Goal: Task Accomplishment & Management: Manage account settings

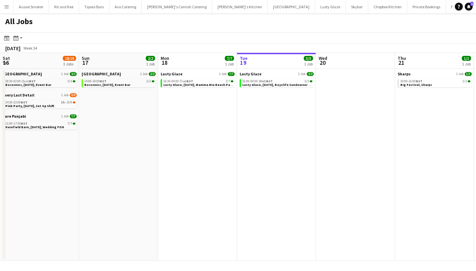
scroll to position [0, 292]
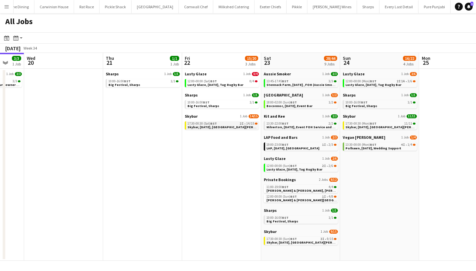
click at [210, 127] on span "Skybar, 22nd August, St Agnes" at bounding box center [229, 127] width 84 height 4
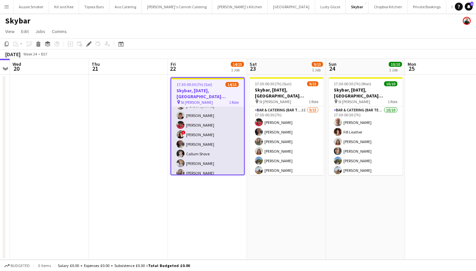
scroll to position [19, 0]
click at [192, 137] on app-card-role "Bar & Catering (Bar Tender) 2I 14/15 17:30-00:30 (7h) Richard James Dominic Sid…" at bounding box center [207, 166] width 73 height 157
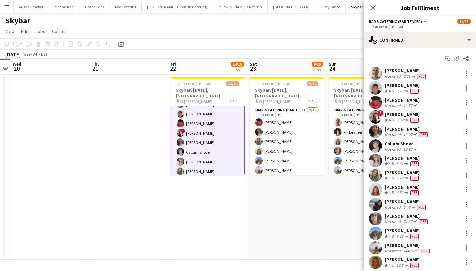
click at [467, 128] on div at bounding box center [467, 132] width 8 height 8
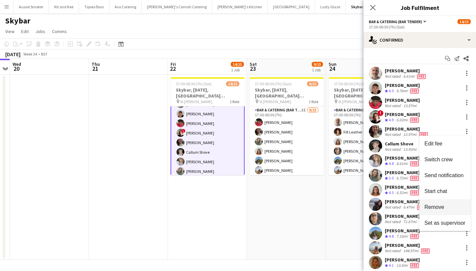
click at [441, 204] on span "Remove" at bounding box center [434, 207] width 20 height 6
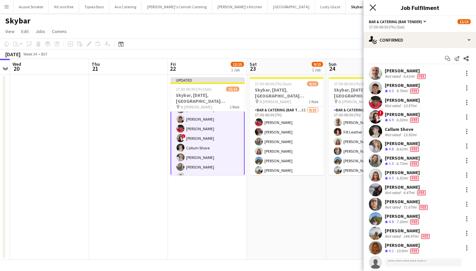
click at [374, 8] on icon "Close pop-in" at bounding box center [372, 7] width 6 height 6
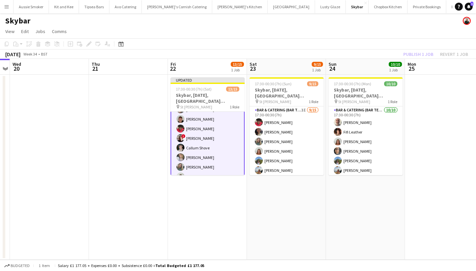
click at [413, 54] on div "Publish 1 job Revert 1 job" at bounding box center [435, 54] width 81 height 9
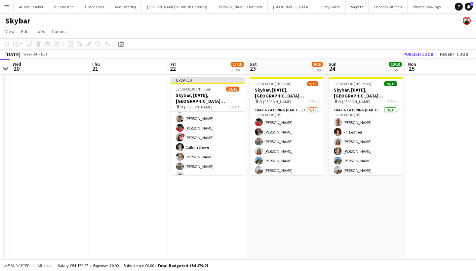
click at [413, 54] on button "Publish 1 job" at bounding box center [417, 54] width 35 height 9
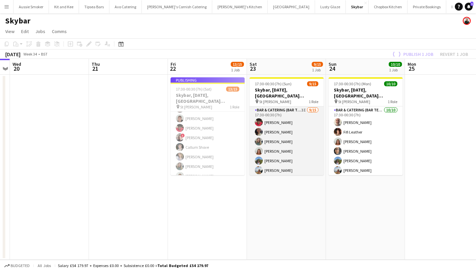
click at [266, 138] on app-card-role "Bar & Catering (Bar Tender) 3I 9/15 17:30-00:30 (7h) Domonique Jones Zuzanna Pr…" at bounding box center [286, 184] width 74 height 157
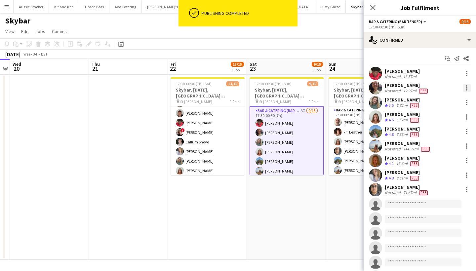
click at [467, 87] on div at bounding box center [467, 88] width 8 height 8
click at [439, 160] on button "Remove" at bounding box center [445, 164] width 52 height 16
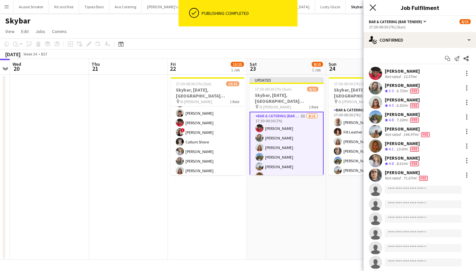
click at [374, 9] on icon "Close pop-in" at bounding box center [372, 7] width 6 height 6
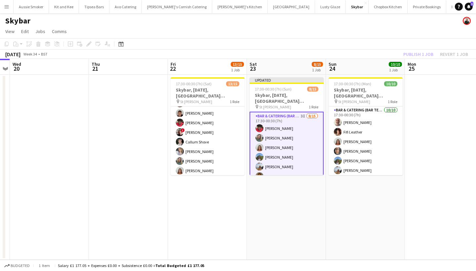
click at [419, 56] on div "Publish 1 job Revert 1 job" at bounding box center [435, 54] width 81 height 9
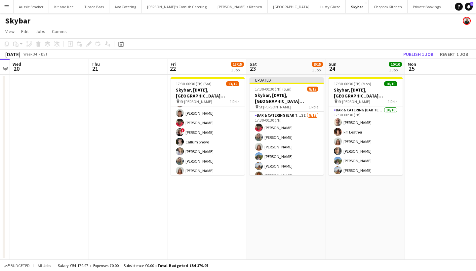
click at [419, 56] on button "Publish 1 job" at bounding box center [417, 54] width 35 height 9
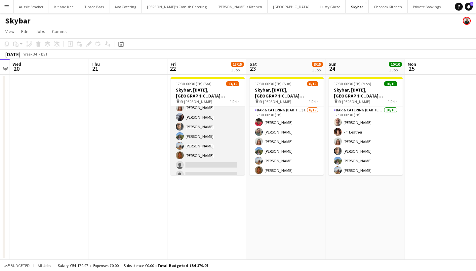
scroll to position [0, 0]
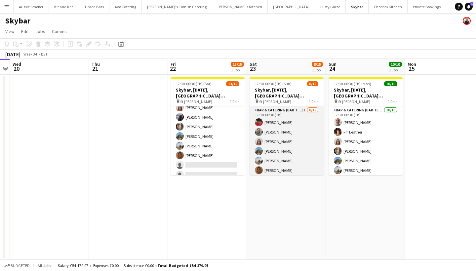
click at [288, 130] on app-card-role "Bar & Catering (Bar Tender) 3I 8/15 17:30-00:30 (7h) Domonique Jones Jo Parker …" at bounding box center [286, 184] width 74 height 157
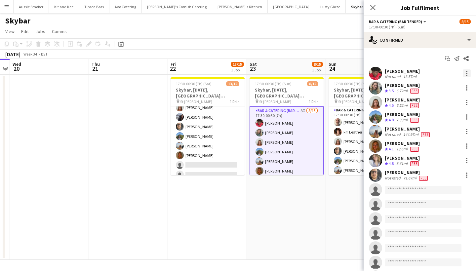
click at [466, 72] on div at bounding box center [467, 73] width 8 height 8
click at [371, 6] on div at bounding box center [238, 135] width 476 height 271
click at [374, 9] on icon at bounding box center [372, 7] width 6 height 6
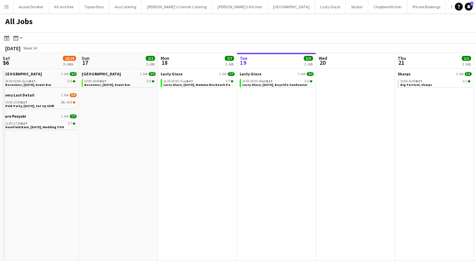
scroll to position [0, 270]
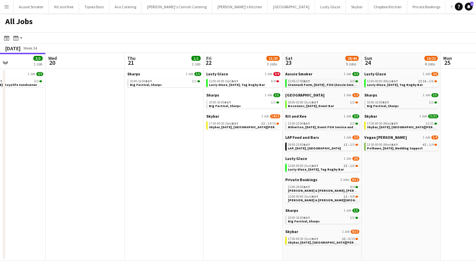
click at [303, 86] on span "Stennack Farm, [DATE] , FOH (Aussie Smoker)" at bounding box center [324, 85] width 72 height 4
click at [325, 198] on span "Connie & Isaac, Harlyn Bay, 23rd August" at bounding box center [339, 200] width 102 height 4
click at [347, 86] on span "Stennack Farm, [DATE] , FOH (Aussie Smoker)" at bounding box center [324, 85] width 72 height 4
click at [380, 148] on span "Polhawn, 24th August, Wedding Support" at bounding box center [395, 148] width 56 height 4
click at [311, 146] on span "LAP, [DATE], [GEOGRAPHIC_DATA]" at bounding box center [314, 148] width 53 height 4
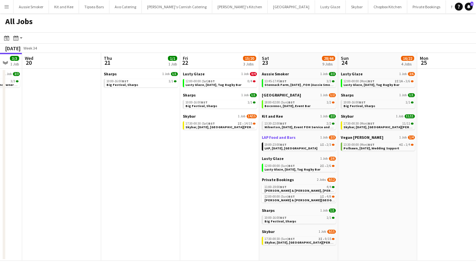
scroll to position [0, 295]
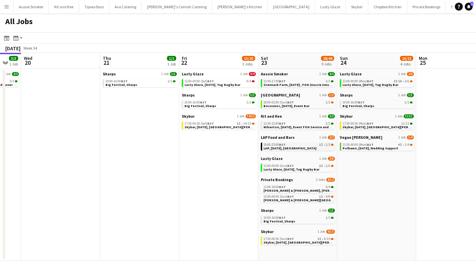
click at [279, 146] on span "LAP, [DATE], [GEOGRAPHIC_DATA]" at bounding box center [289, 148] width 53 height 4
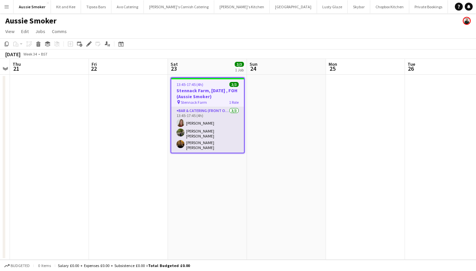
click at [205, 125] on app-card-role "Bar & Catering (Front of House) [DATE] 13:45-17:45 (4h) [PERSON_NAME] [PERSON_N…" at bounding box center [207, 130] width 73 height 46
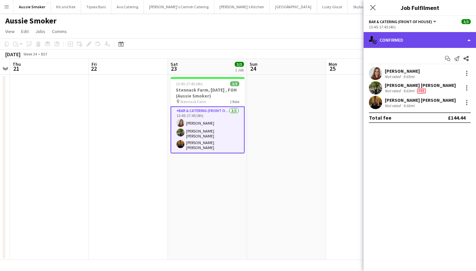
click at [419, 35] on div "single-neutral-actions-check-2 Confirmed" at bounding box center [419, 40] width 112 height 16
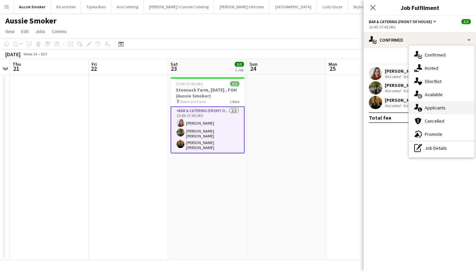
click at [435, 107] on div "single-neutral-actions-information Applicants" at bounding box center [441, 107] width 65 height 13
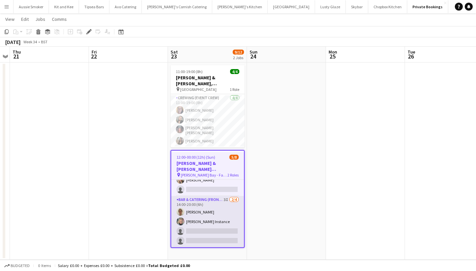
scroll to position [35, 0]
click at [213, 222] on app-card-role "Bar & Catering (Front of House) 3I [DATE] 14:00-20:00 (6h) [PERSON_NAME] [PERSO…" at bounding box center [207, 221] width 73 height 51
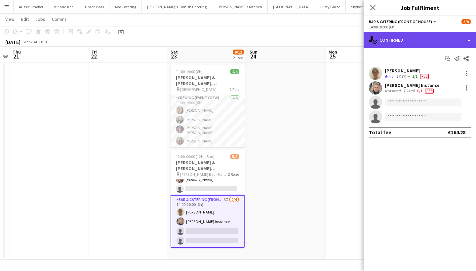
click at [408, 40] on div "single-neutral-actions-check-2 Confirmed" at bounding box center [419, 40] width 112 height 16
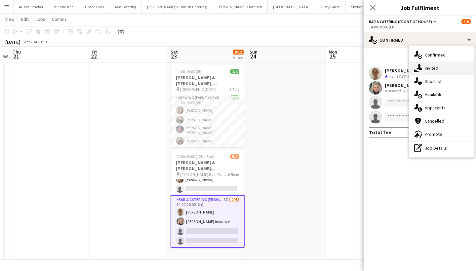
click at [433, 67] on div "single-neutral-actions-share-1 Invited" at bounding box center [441, 67] width 65 height 13
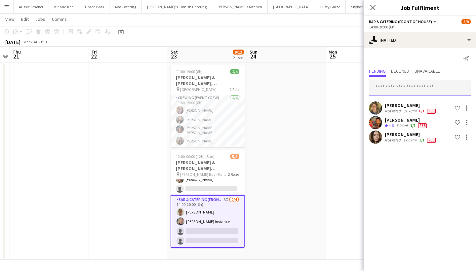
click at [394, 94] on input "text" at bounding box center [420, 88] width 102 height 17
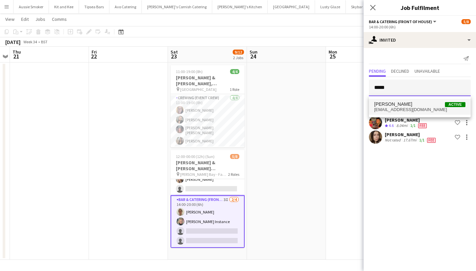
type input "*****"
click at [408, 103] on span "Nikki Coleman Active" at bounding box center [419, 104] width 91 height 6
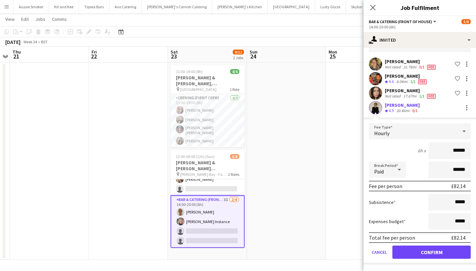
scroll to position [44, 0]
type input "******"
click at [370, 5] on icon at bounding box center [372, 7] width 6 height 6
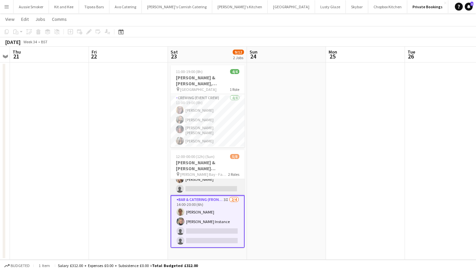
click at [195, 190] on app-card-role "Bar & Catering (Front of House) 2I 3/4 12:00-00:00 (12h) ! Kathryn Marsh Sarah …" at bounding box center [207, 169] width 74 height 51
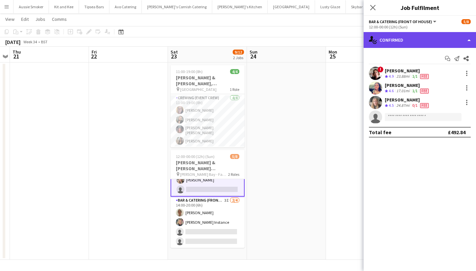
click at [409, 42] on div "single-neutral-actions-check-2 Confirmed" at bounding box center [419, 40] width 112 height 16
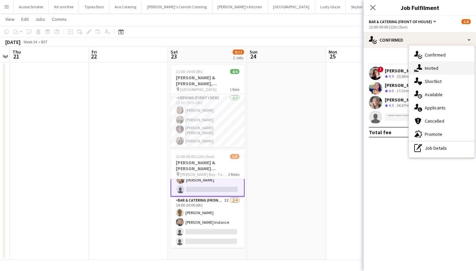
click at [440, 70] on div "single-neutral-actions-share-1 Invited" at bounding box center [441, 67] width 65 height 13
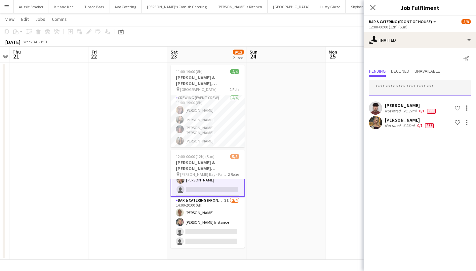
click at [404, 87] on input "text" at bounding box center [420, 88] width 102 height 17
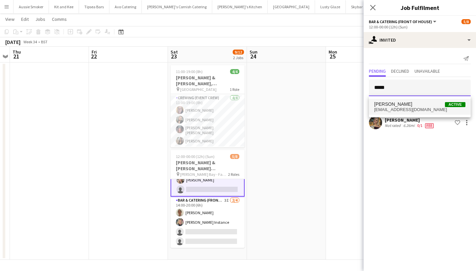
type input "*****"
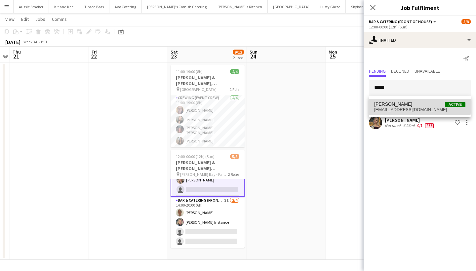
click at [418, 105] on span "Nikki Coleman Active" at bounding box center [419, 104] width 91 height 6
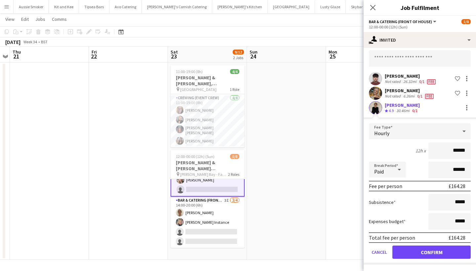
scroll to position [29, 0]
type input "******"
click at [422, 257] on button "Confirm" at bounding box center [431, 251] width 78 height 13
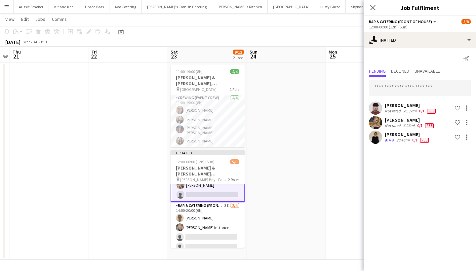
scroll to position [0, 0]
click at [372, 7] on icon at bounding box center [372, 7] width 6 height 6
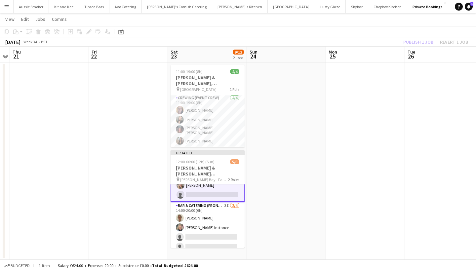
click at [425, 41] on div "Publish 1 job Revert 1 job" at bounding box center [435, 42] width 81 height 9
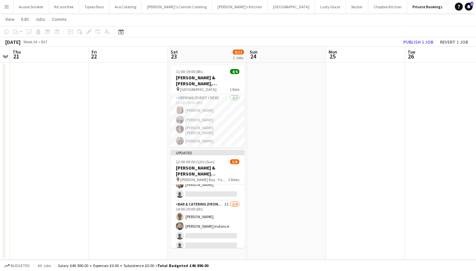
click at [425, 41] on button "Publish 1 job" at bounding box center [417, 42] width 35 height 9
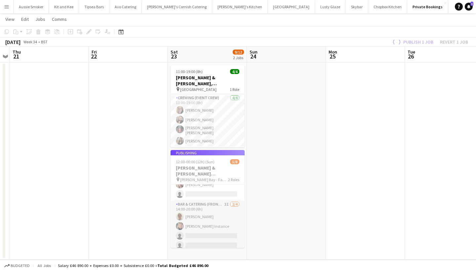
scroll to position [34, 0]
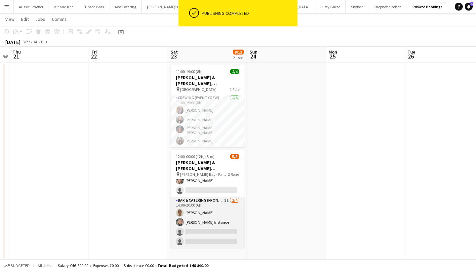
click at [213, 220] on app-card-role "Bar & Catering (Front of House) 3I 2/4 14:00-20:00 (6h) Teri Pitman Janie Insta…" at bounding box center [207, 222] width 74 height 51
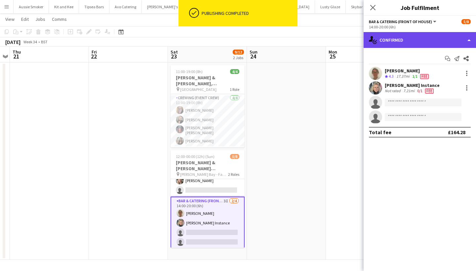
click at [401, 42] on div "single-neutral-actions-check-2 Confirmed" at bounding box center [419, 40] width 112 height 16
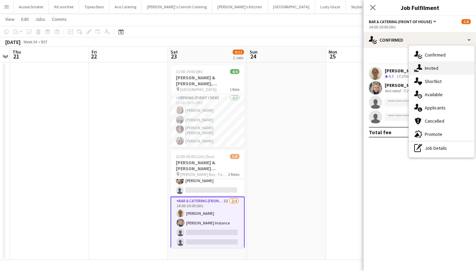
click at [436, 66] on div "single-neutral-actions-share-1 Invited" at bounding box center [441, 67] width 65 height 13
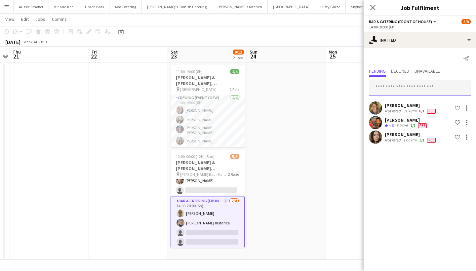
click at [398, 85] on input "text" at bounding box center [420, 88] width 102 height 17
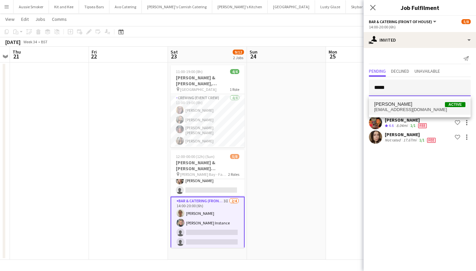
type input "*****"
click at [403, 108] on span "nicholajcoleman@gmail.com" at bounding box center [419, 109] width 91 height 5
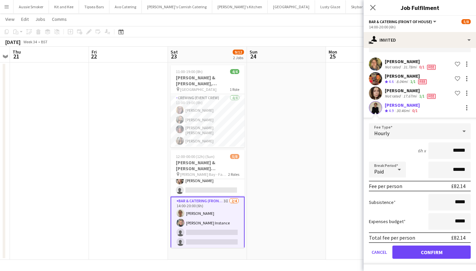
scroll to position [44, 0]
type input "******"
click at [415, 250] on button "Confirm" at bounding box center [431, 251] width 78 height 13
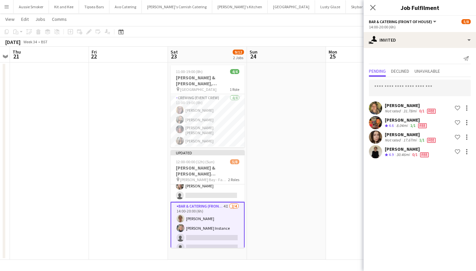
scroll to position [0, 0]
click at [371, 4] on app-icon "Close pop-in" at bounding box center [373, 8] width 10 height 10
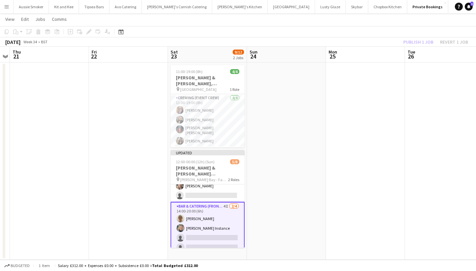
click at [417, 41] on div "Publish 1 job Revert 1 job" at bounding box center [435, 42] width 81 height 9
click at [417, 41] on button "Publish 1 job" at bounding box center [417, 42] width 35 height 9
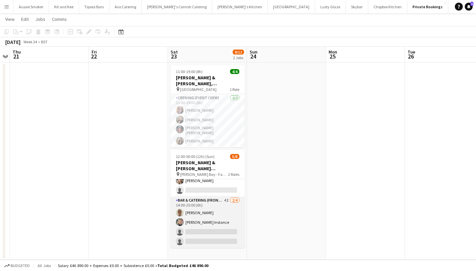
click at [205, 228] on app-card-role "Bar & Catering (Front of House) 4I 2/4 14:00-20:00 (6h) Teri Pitman Janie Insta…" at bounding box center [207, 222] width 74 height 51
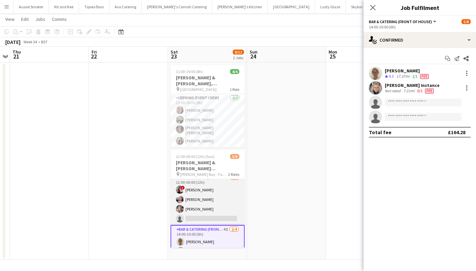
scroll to position [6, 0]
click at [205, 207] on app-card-role "Bar & Catering (Front of House) 3I 3/4 12:00-00:00 (12h) ! Kathryn Marsh Sarah …" at bounding box center [207, 198] width 74 height 51
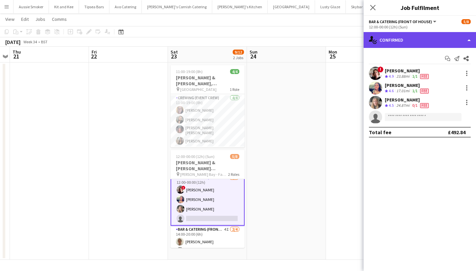
click at [402, 37] on div "single-neutral-actions-check-2 Confirmed" at bounding box center [419, 40] width 112 height 16
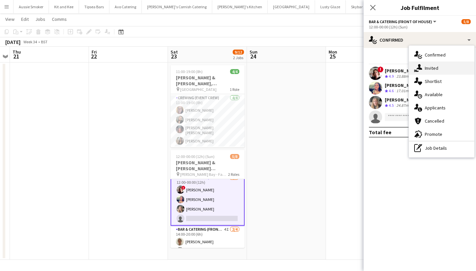
click at [428, 65] on div "single-neutral-actions-share-1 Invited" at bounding box center [441, 67] width 65 height 13
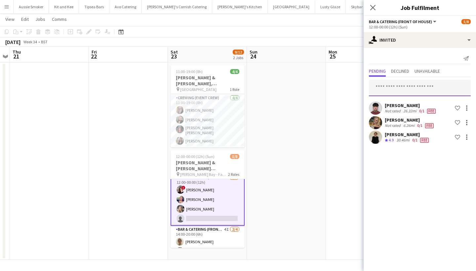
click at [398, 87] on input "text" at bounding box center [420, 88] width 102 height 17
click at [374, 7] on icon at bounding box center [372, 7] width 6 height 6
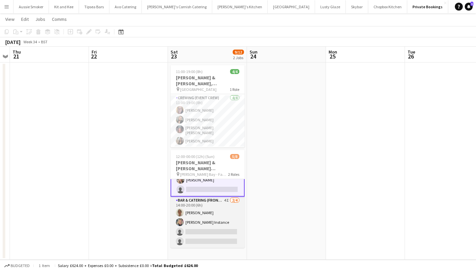
scroll to position [35, 0]
click at [225, 222] on app-card-role "Bar & Catering (Front of House) 4I 2/4 14:00-20:00 (6h) Teri Pitman Janie Insta…" at bounding box center [207, 222] width 74 height 51
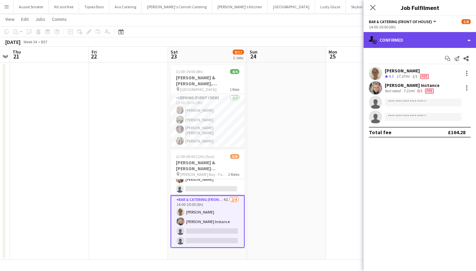
click at [424, 38] on div "single-neutral-actions-check-2 Confirmed" at bounding box center [419, 40] width 112 height 16
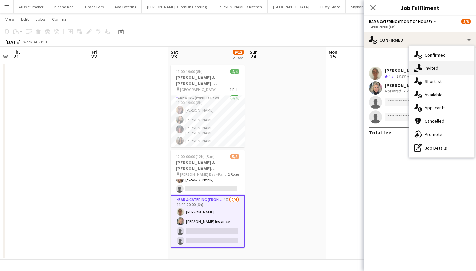
click at [427, 66] on div "single-neutral-actions-share-1 Invited" at bounding box center [441, 67] width 65 height 13
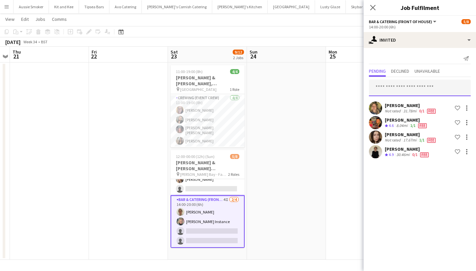
click at [394, 92] on input "text" at bounding box center [420, 88] width 102 height 17
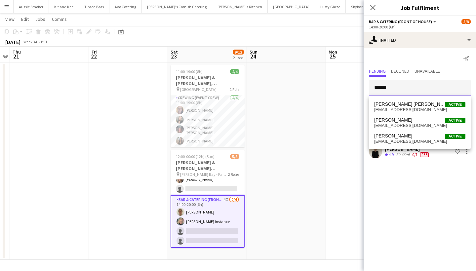
type input "******"
drag, startPoint x: 397, startPoint y: 94, endPoint x: 411, endPoint y: 107, distance: 19.2
click at [411, 107] on span "Amelia Heather Active" at bounding box center [419, 104] width 91 height 6
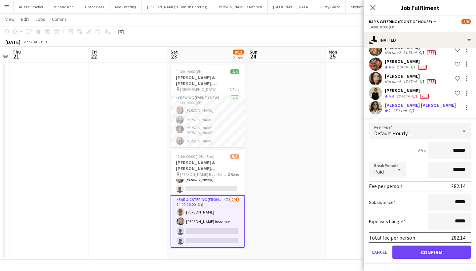
scroll to position [58, 0]
type input "******"
click at [427, 253] on button "Confirm" at bounding box center [431, 251] width 78 height 13
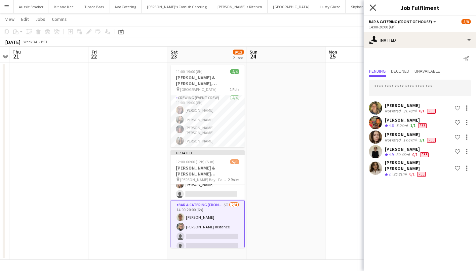
click at [372, 6] on icon "Close pop-in" at bounding box center [372, 7] width 6 height 6
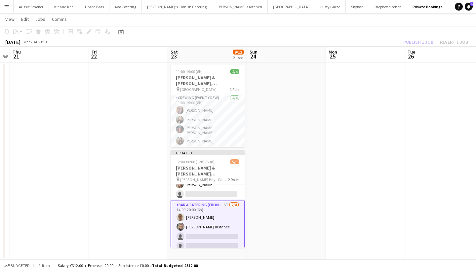
click at [416, 41] on div "Publish 1 job Revert 1 job" at bounding box center [435, 42] width 81 height 9
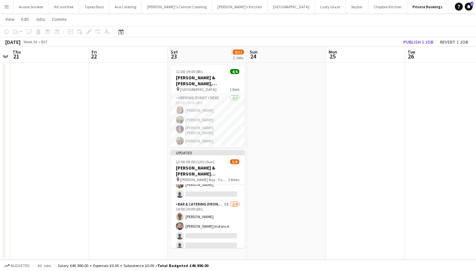
click at [416, 41] on button "Publish 1 job" at bounding box center [417, 42] width 35 height 9
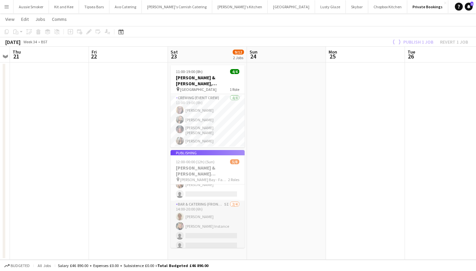
scroll to position [34, 0]
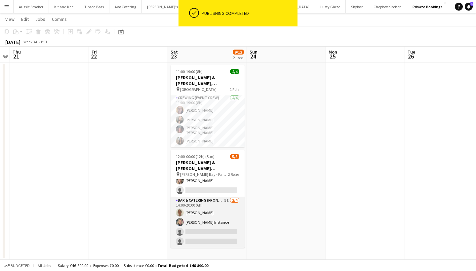
click at [212, 233] on app-card-role "Bar & Catering (Front of House) 5I 2/4 14:00-20:00 (6h) Teri Pitman Janie Insta…" at bounding box center [207, 222] width 74 height 51
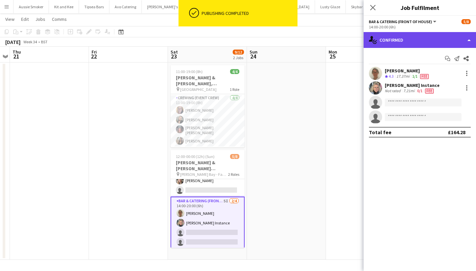
click at [417, 45] on div "single-neutral-actions-check-2 Confirmed" at bounding box center [419, 40] width 112 height 16
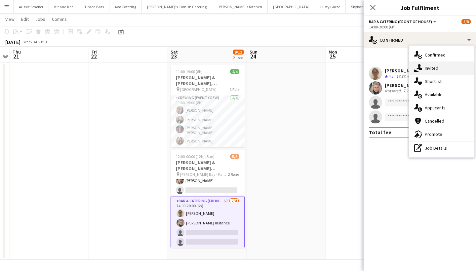
click at [431, 66] on div "single-neutral-actions-share-1 Invited" at bounding box center [441, 67] width 65 height 13
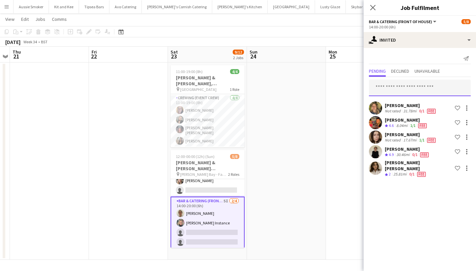
click at [399, 90] on input "text" at bounding box center [420, 88] width 102 height 17
type input "*"
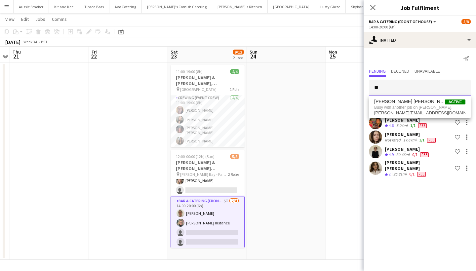
type input "*"
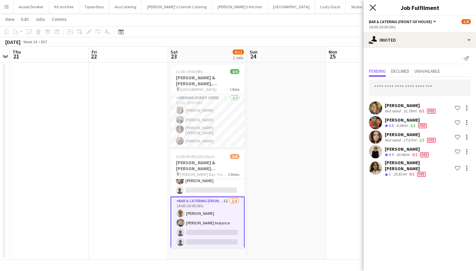
click at [372, 8] on icon at bounding box center [372, 7] width 6 height 6
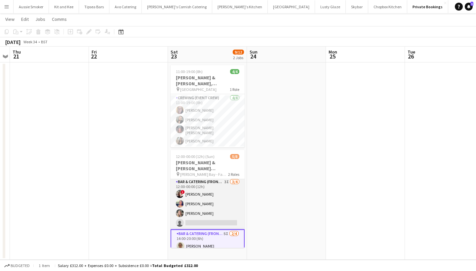
scroll to position [0, 0]
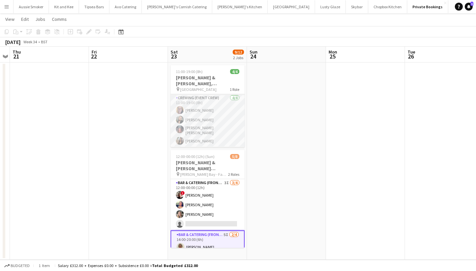
click at [214, 121] on app-card-role "Crewing (Event Crew) 4/4 11:00-19:00 (8h) Katie Gibson Lucy Forbes Molly Villan…" at bounding box center [207, 120] width 74 height 53
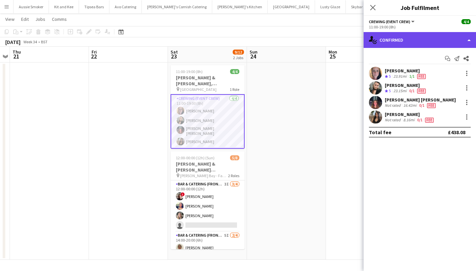
click at [427, 36] on div "single-neutral-actions-check-2 Confirmed" at bounding box center [419, 40] width 112 height 16
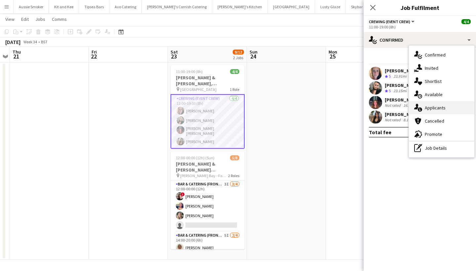
click at [438, 109] on div "single-neutral-actions-information Applicants" at bounding box center [441, 107] width 65 height 13
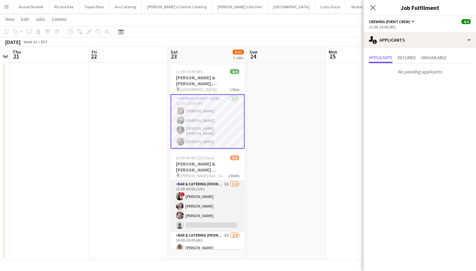
click at [210, 198] on app-card-role "Bar & Catering (Front of House) 3I 3/4 12:00-00:00 (12h) ! Kathryn Marsh Sarah …" at bounding box center [207, 205] width 74 height 51
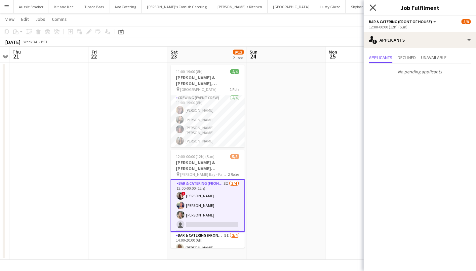
click at [371, 9] on icon at bounding box center [372, 7] width 6 height 6
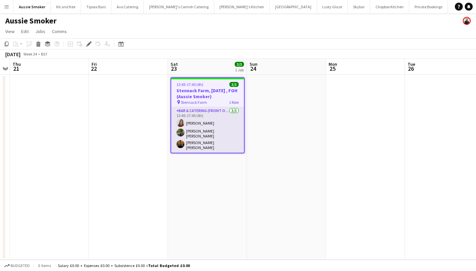
click at [204, 132] on app-card-role "Bar & Catering (Front of House) [DATE] 13:45-17:45 (4h) [PERSON_NAME] [PERSON_N…" at bounding box center [207, 130] width 73 height 46
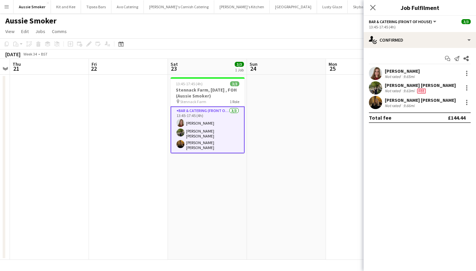
click at [386, 71] on div "[PERSON_NAME]" at bounding box center [402, 71] width 35 height 6
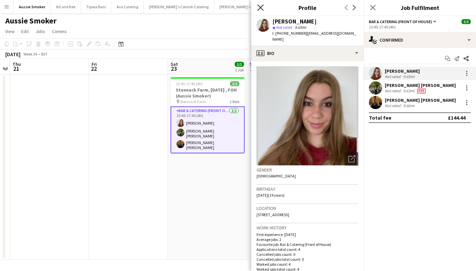
click at [260, 6] on icon "Close pop-in" at bounding box center [260, 7] width 6 height 6
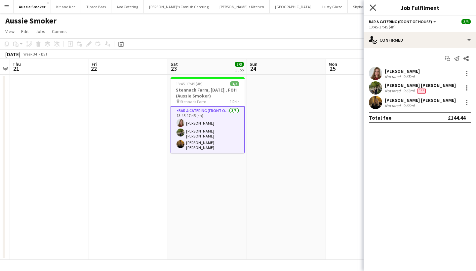
click at [375, 6] on icon "Close pop-in" at bounding box center [372, 7] width 6 height 6
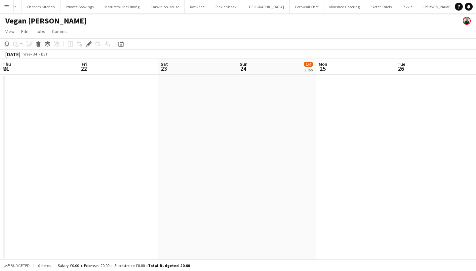
scroll to position [0, 415]
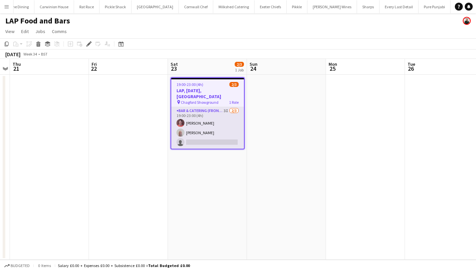
click at [202, 120] on app-card-role "Bar & Catering (Front of House) 3I [DATE] 19:00-23:00 (4h) [PERSON_NAME] [PERSO…" at bounding box center [207, 128] width 73 height 42
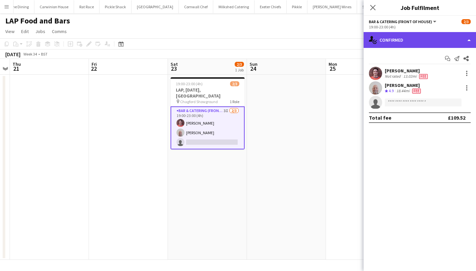
click at [414, 34] on div "single-neutral-actions-check-2 Confirmed" at bounding box center [419, 40] width 112 height 16
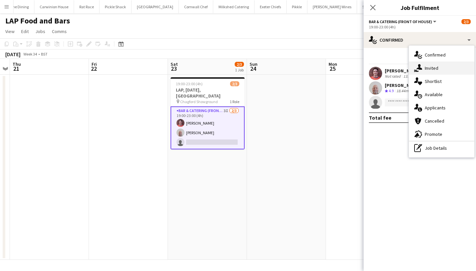
click at [430, 71] on div "single-neutral-actions-share-1 Invited" at bounding box center [441, 67] width 65 height 13
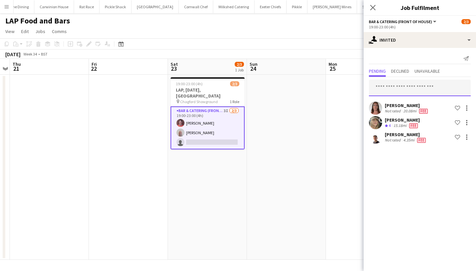
click at [398, 85] on input "text" at bounding box center [420, 88] width 102 height 17
type input "*****"
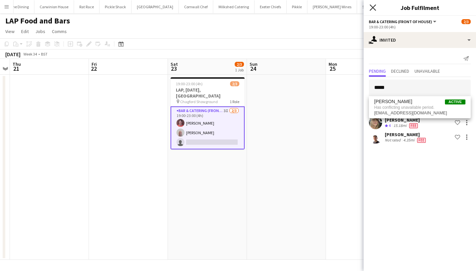
drag, startPoint x: 398, startPoint y: 85, endPoint x: 372, endPoint y: 8, distance: 81.1
click at [372, 8] on icon at bounding box center [372, 7] width 6 height 6
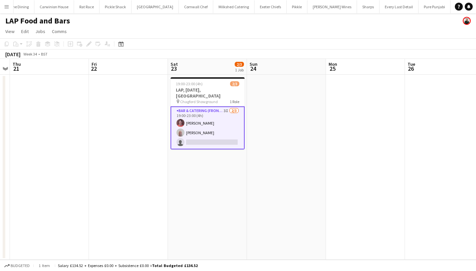
click at [229, 125] on app-card-role "Bar & Catering (Front of House) 3I [DATE] 19:00-23:00 (4h) [PERSON_NAME] [PERSO…" at bounding box center [207, 127] width 74 height 43
